Goal: Contribute content: Contribute content

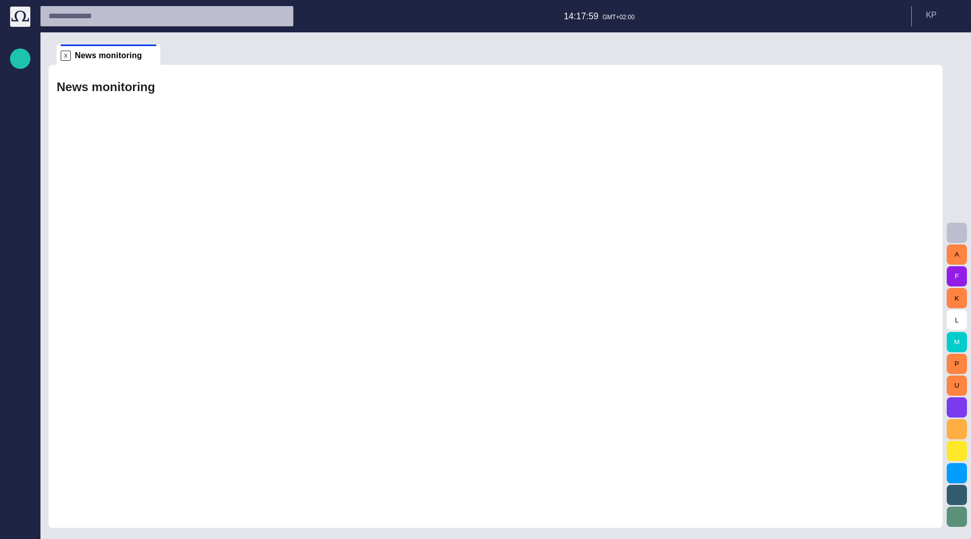
click at [19, 60] on span "button" at bounding box center [20, 58] width 12 height 13
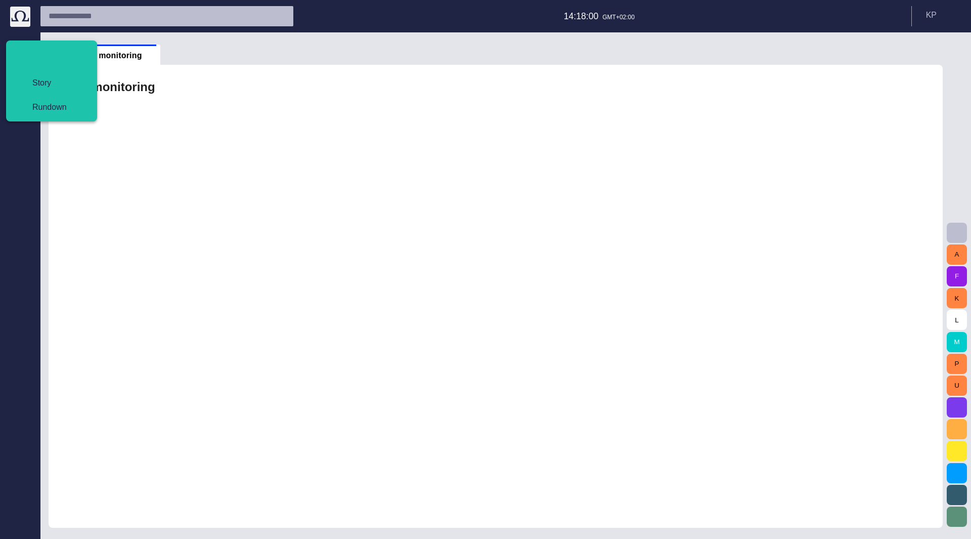
click at [31, 81] on span "Story" at bounding box center [55, 83] width 62 height 12
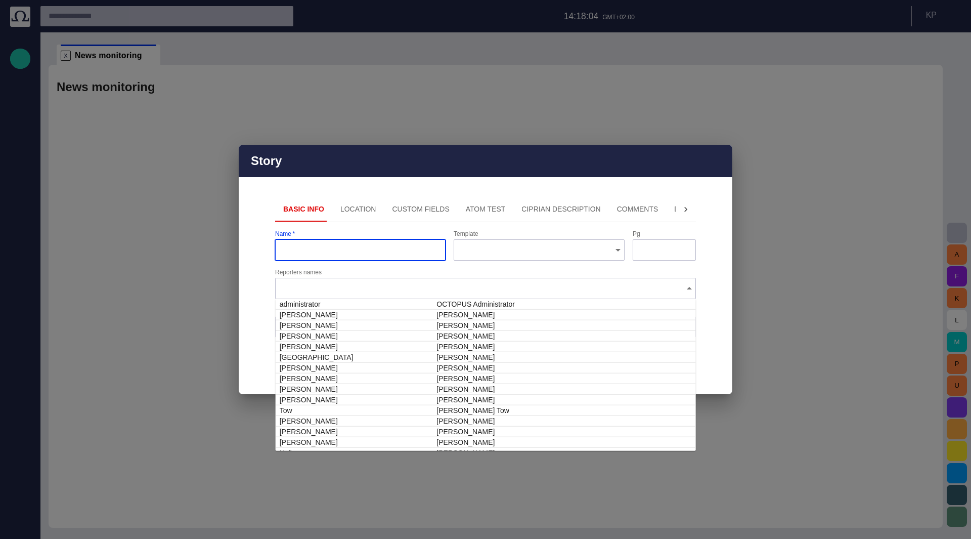
click at [383, 279] on div at bounding box center [485, 288] width 421 height 21
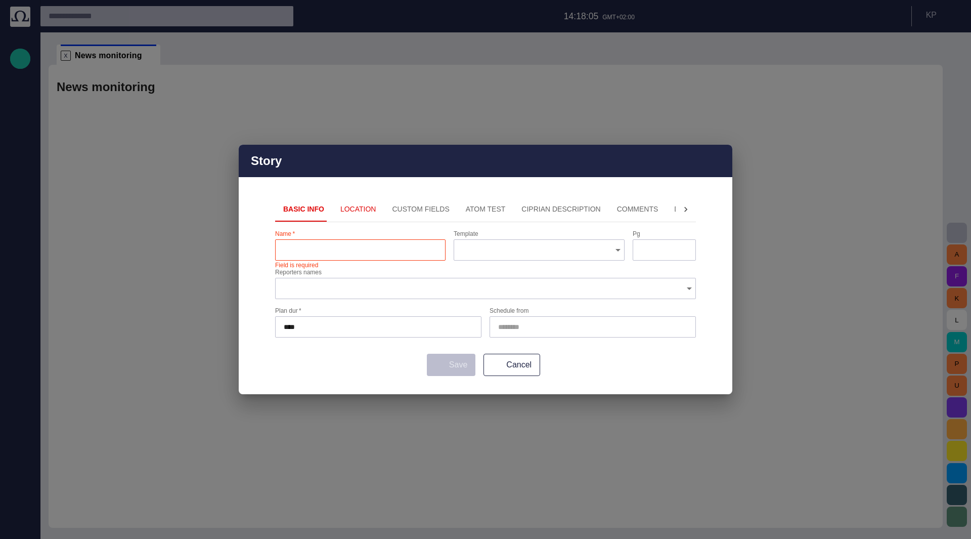
click at [489, 229] on div "Basic Info Location Custom Fields ATOM Test Ciprian description Comments Descri…" at bounding box center [485, 286] width 421 height 179
click at [346, 215] on button "Location" at bounding box center [358, 209] width 52 height 24
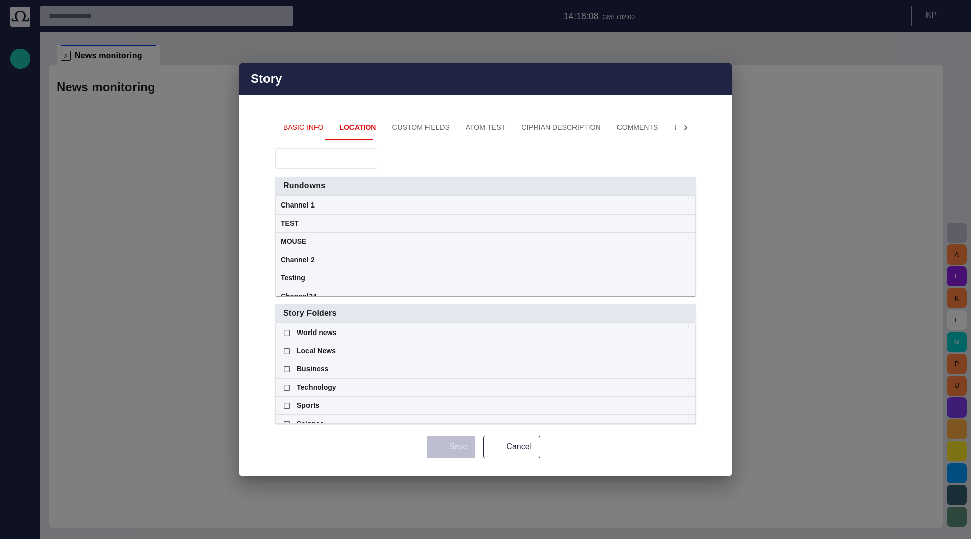
click at [417, 125] on button "Custom Fields" at bounding box center [420, 127] width 73 height 24
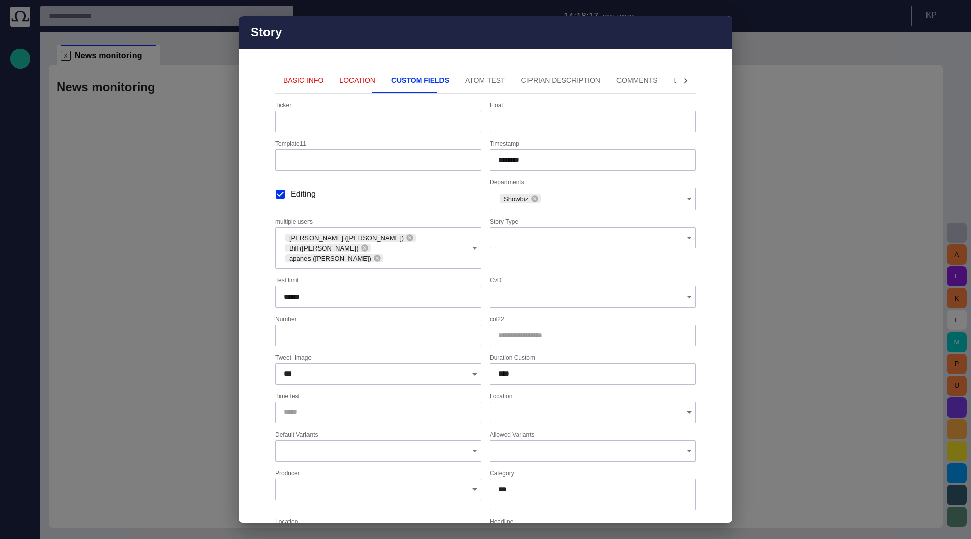
click at [477, 79] on button "ATOM Test" at bounding box center [485, 81] width 56 height 24
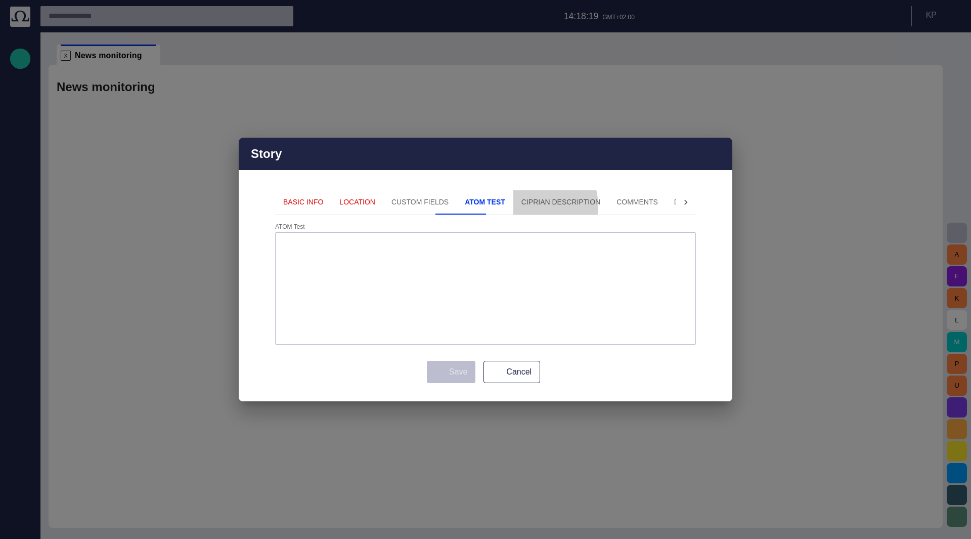
click at [513, 206] on button "Ciprian description" at bounding box center [560, 202] width 95 height 24
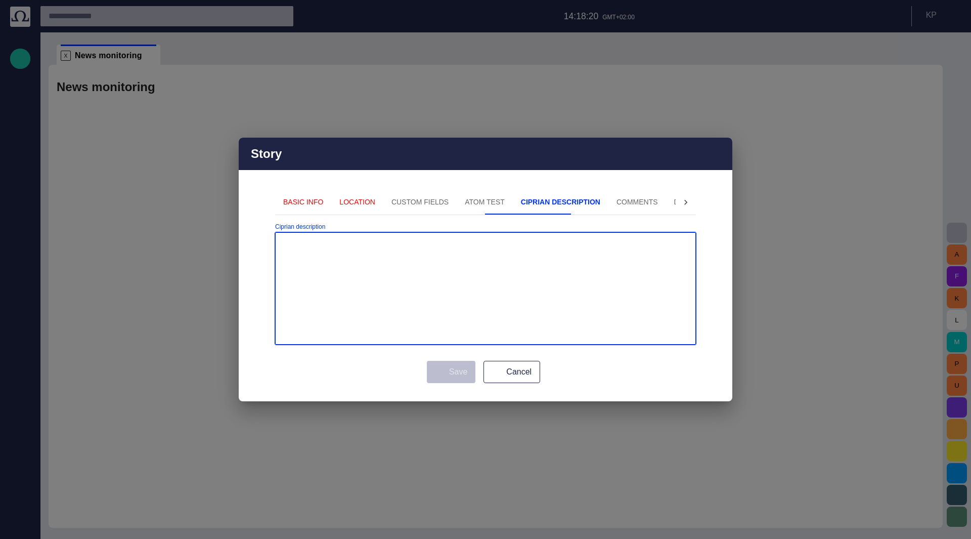
click at [608, 199] on button "Comments" at bounding box center [637, 202] width 58 height 24
click at [666, 201] on button "Description 2" at bounding box center [701, 202] width 70 height 24
click at [285, 199] on icon at bounding box center [285, 202] width 10 height 10
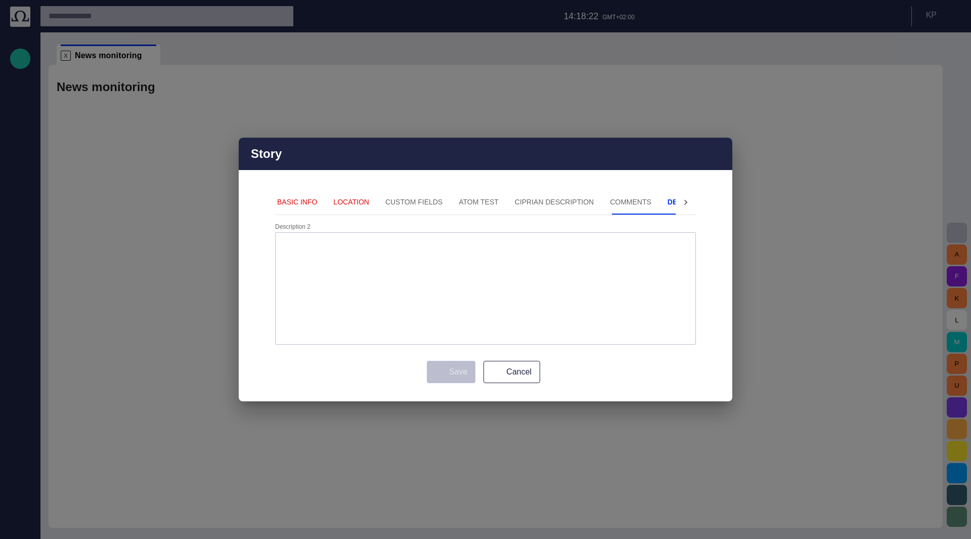
scroll to position [0, 0]
click at [285, 199] on button "Basic Info" at bounding box center [303, 202] width 56 height 24
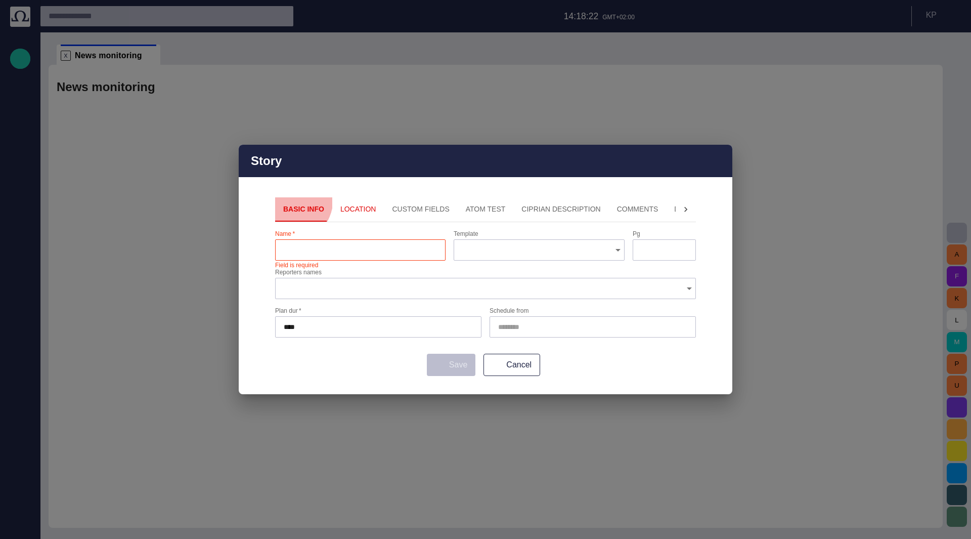
click at [285, 199] on button "Basic Info" at bounding box center [303, 209] width 57 height 24
click at [719, 160] on span "button" at bounding box center [718, 161] width 12 height 12
